Goal: Task Accomplishment & Management: Manage account settings

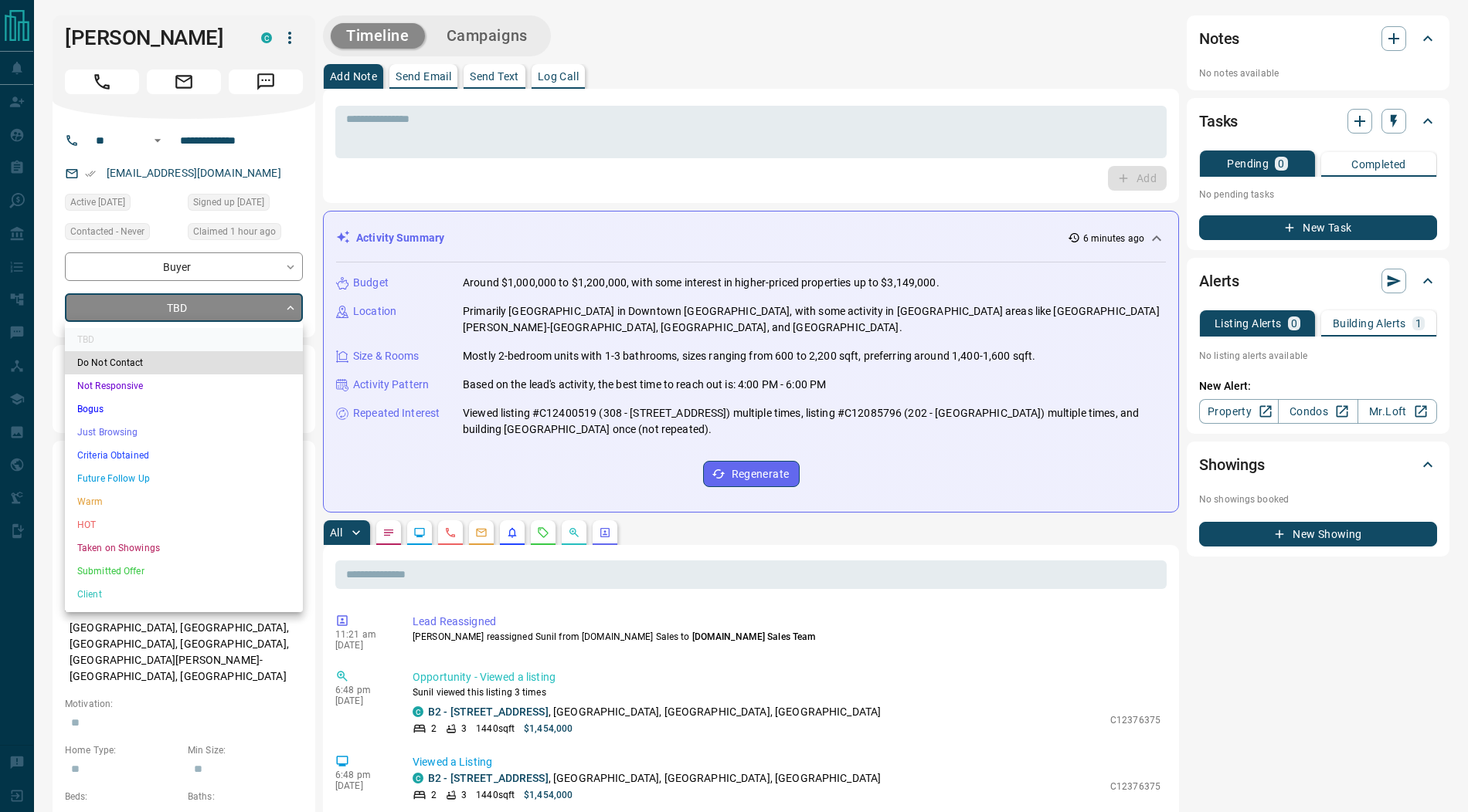
click at [158, 566] on li "Submitted Offer" at bounding box center [184, 570] width 238 height 23
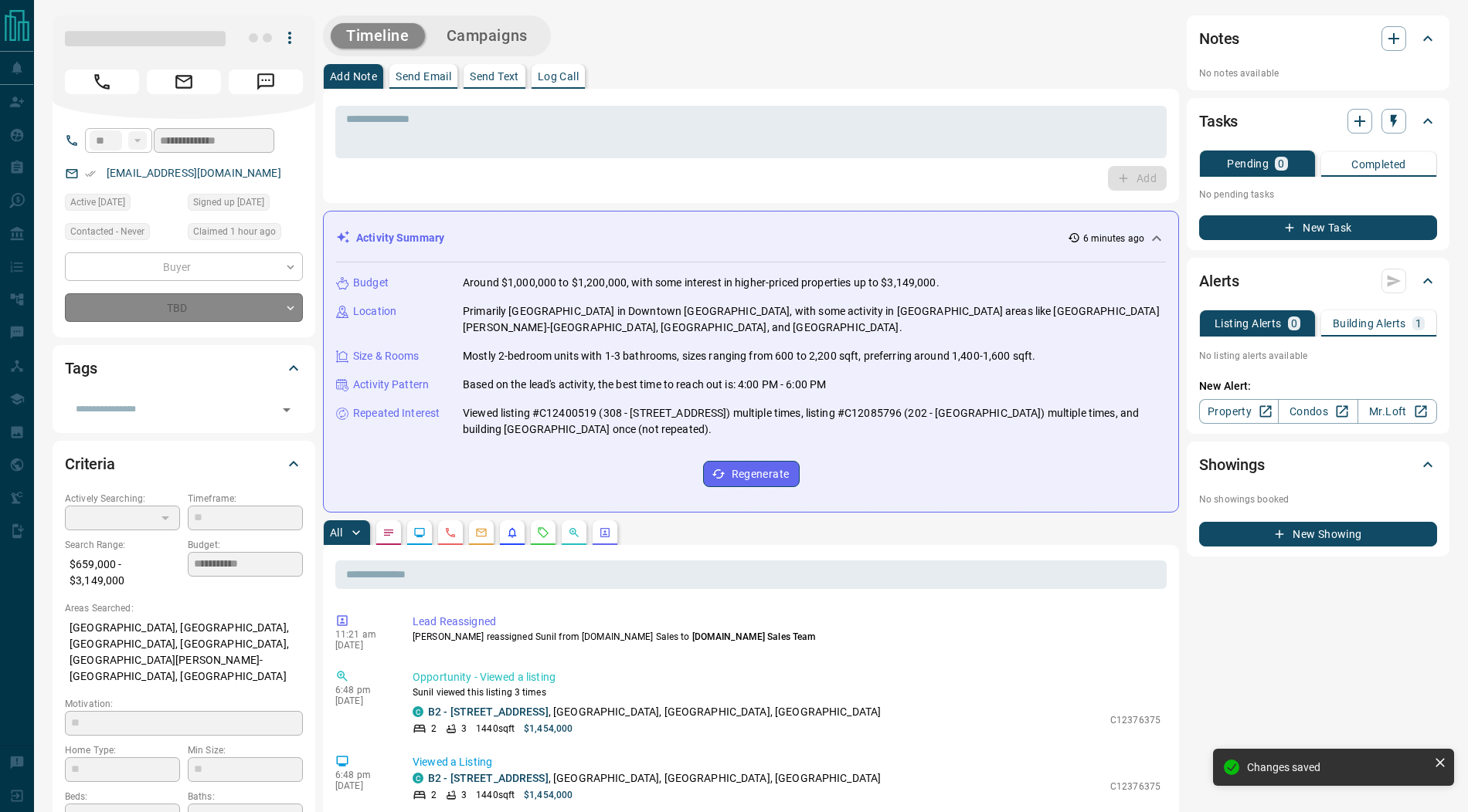
type input "*"
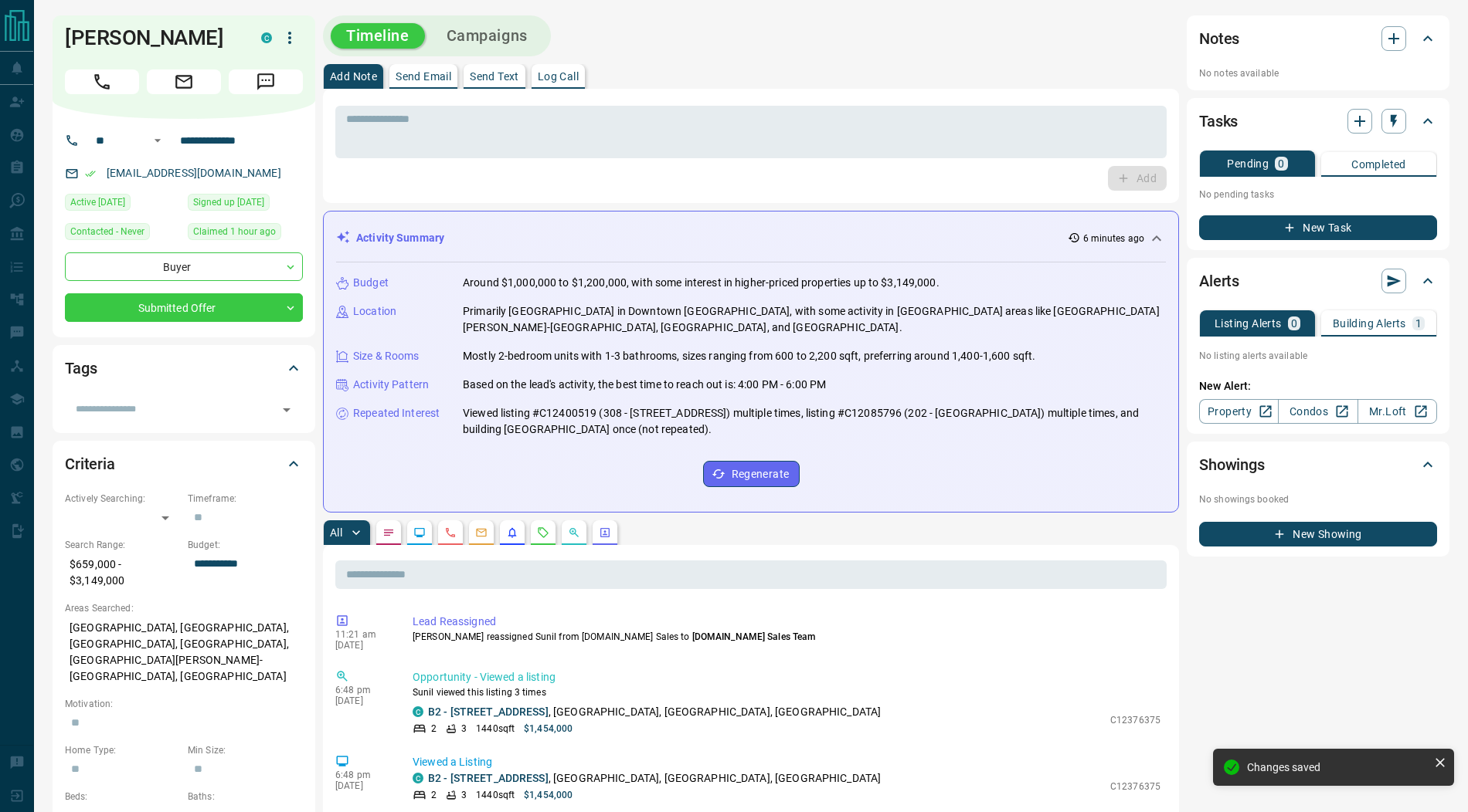
click at [288, 38] on icon "button" at bounding box center [290, 38] width 19 height 19
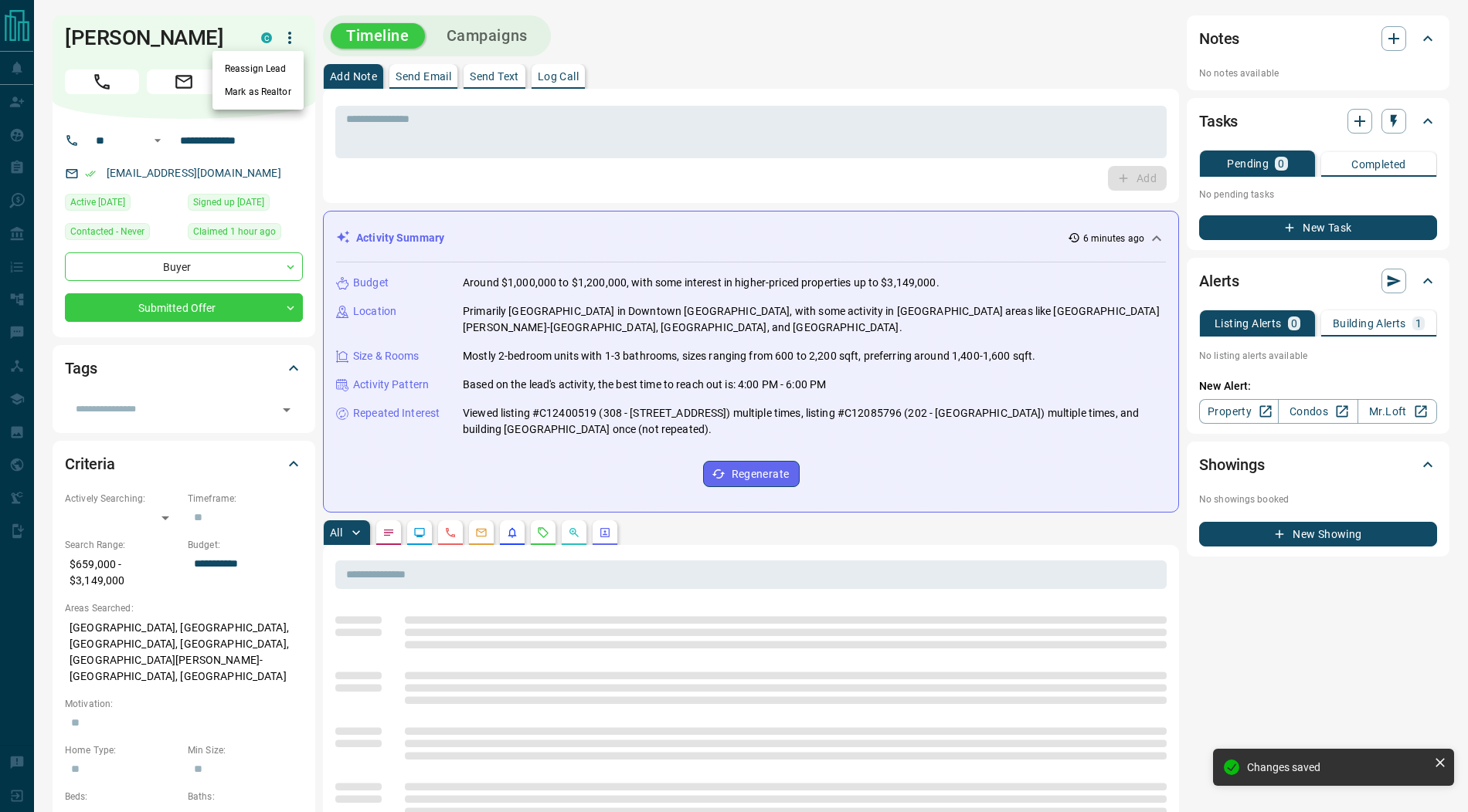
click at [266, 62] on li "Reassign Lead" at bounding box center [258, 68] width 91 height 23
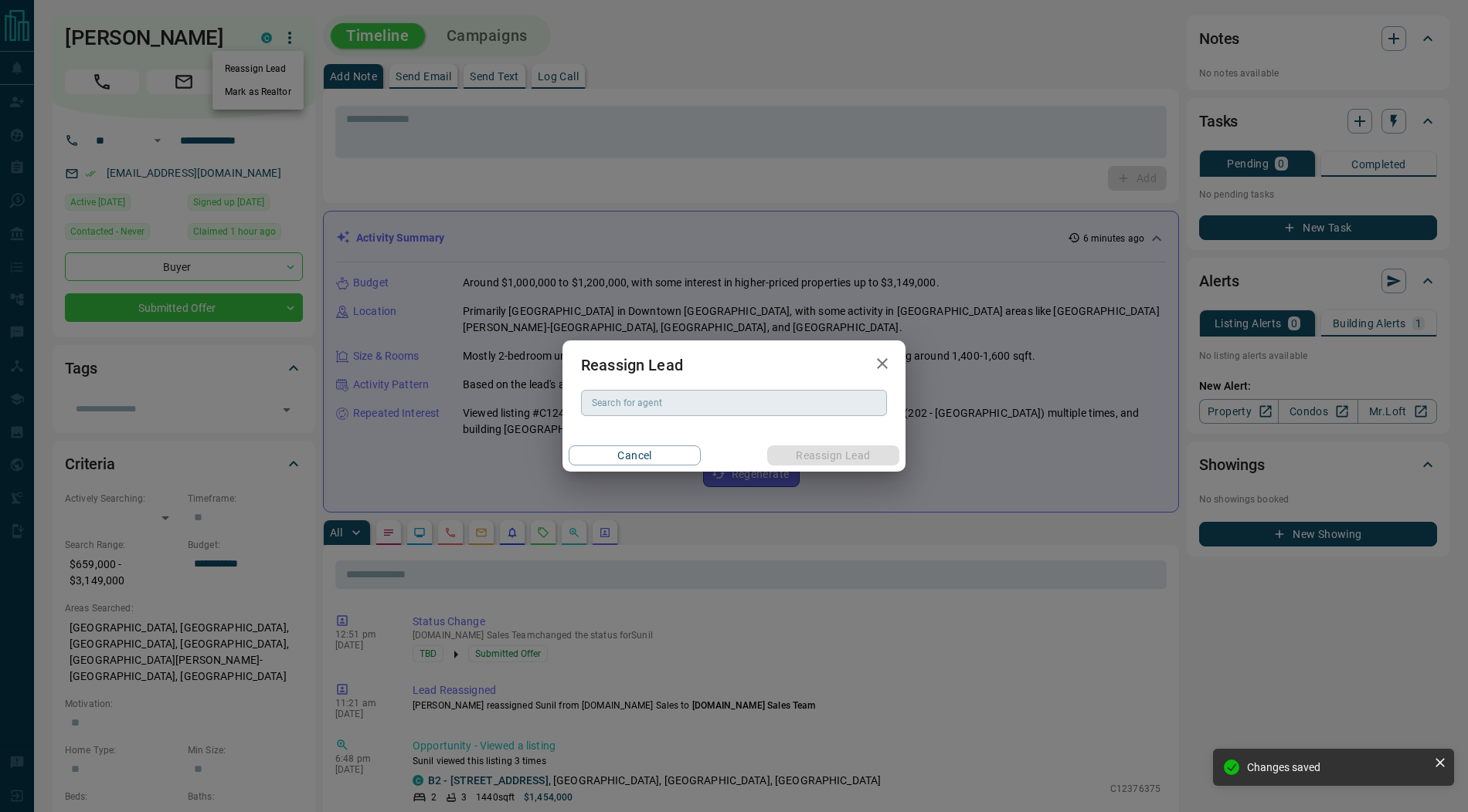
click at [617, 393] on div "Search for agent" at bounding box center [734, 403] width 306 height 26
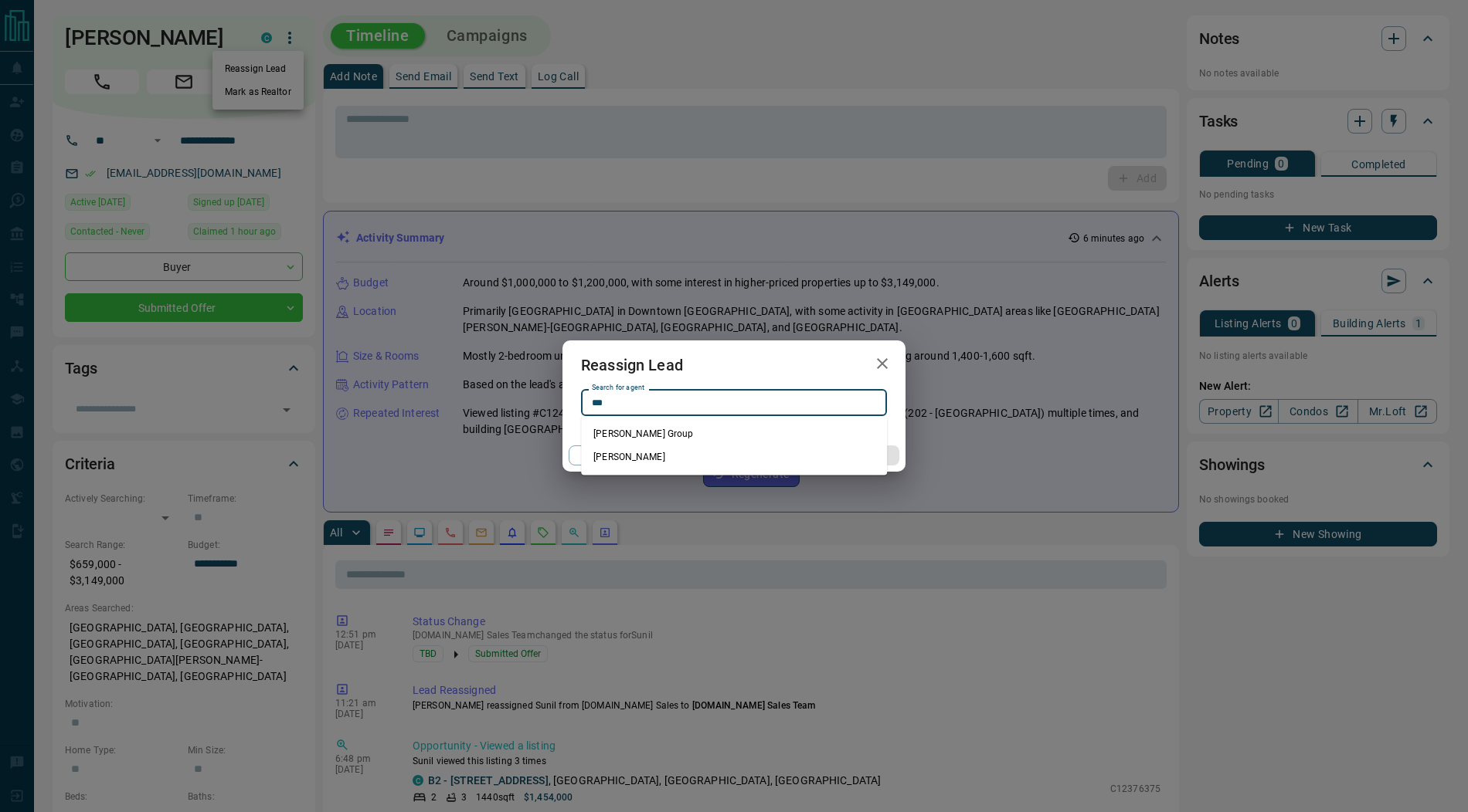
click at [676, 461] on li "[PERSON_NAME]" at bounding box center [734, 456] width 306 height 23
type input "**********"
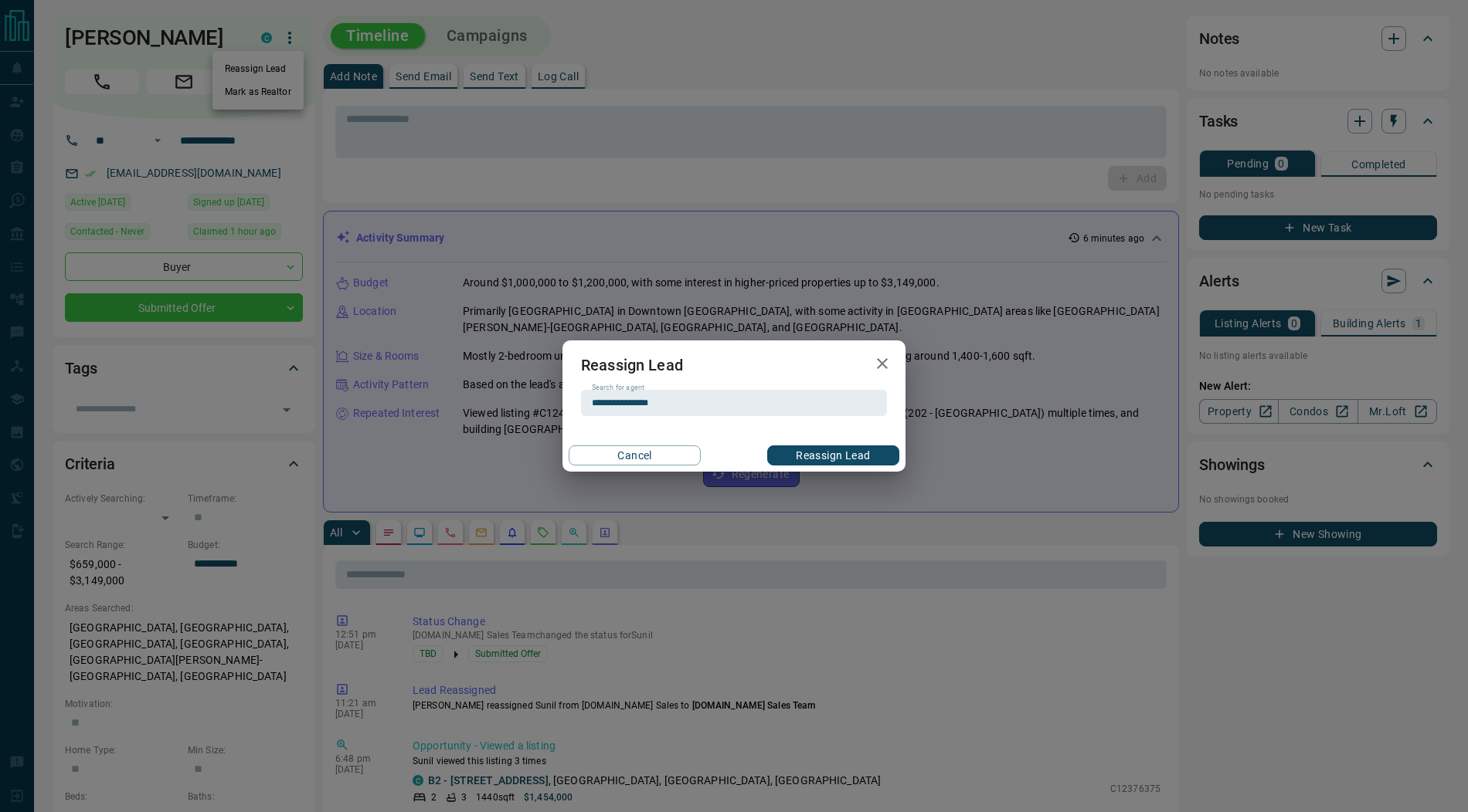
click at [827, 454] on button "Reassign Lead" at bounding box center [833, 455] width 132 height 20
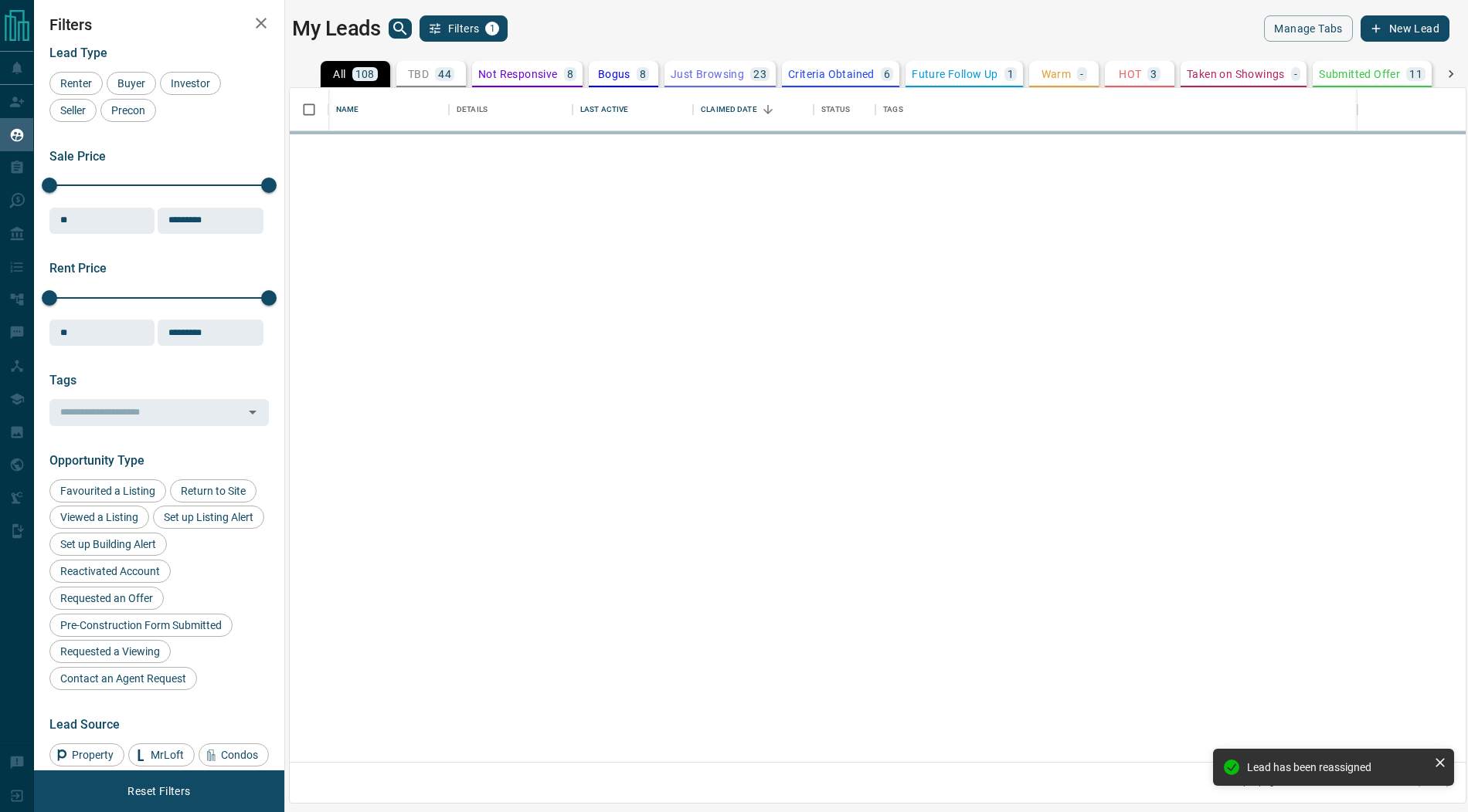
scroll to position [675, 1175]
